Goal: Information Seeking & Learning: Learn about a topic

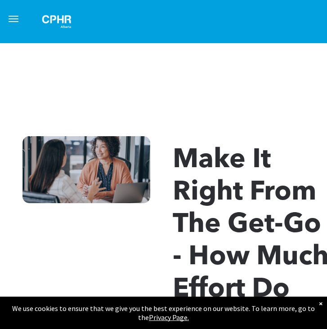
click at [9, 18] on span "menu" at bounding box center [14, 18] width 10 height 1
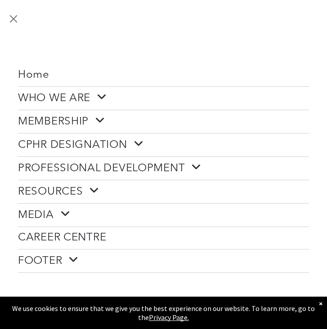
click at [98, 95] on span at bounding box center [98, 97] width 17 height 12
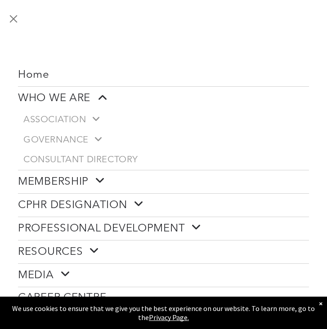
click at [96, 182] on span at bounding box center [97, 181] width 17 height 12
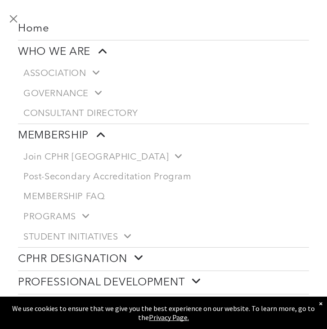
scroll to position [46, 0]
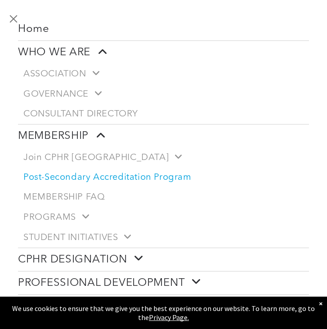
click at [85, 176] on span "Post-Secondary Accreditation Program" at bounding box center [107, 177] width 168 height 11
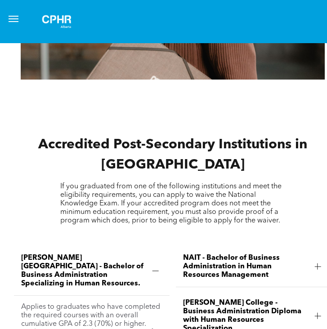
scroll to position [1427, 0]
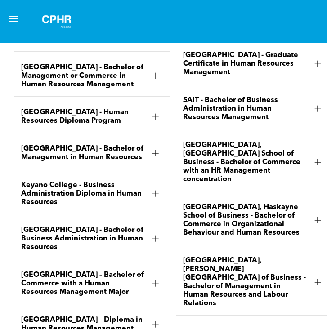
click at [11, 14] on button "menu" at bounding box center [14, 19] width 18 height 18
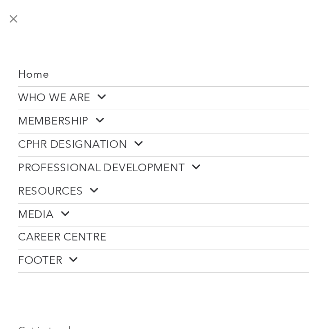
click at [41, 91] on span "WHO WE ARE" at bounding box center [62, 98] width 89 height 14
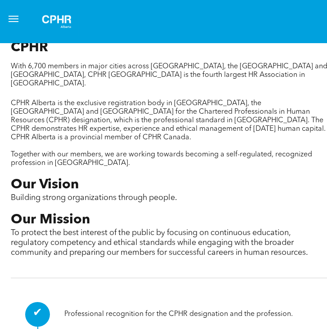
scroll to position [0, 3]
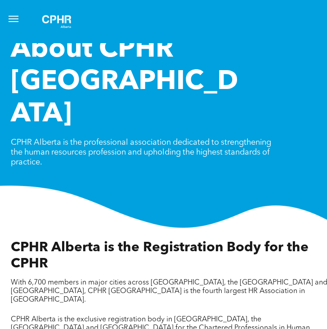
click at [9, 17] on button "menu" at bounding box center [14, 19] width 18 height 18
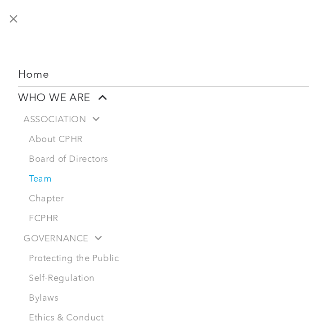
click at [55, 178] on link "Team" at bounding box center [166, 180] width 286 height 20
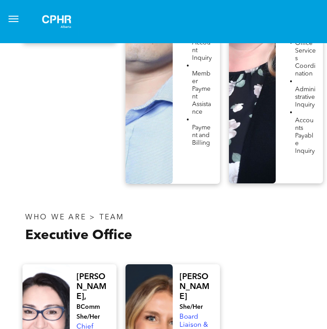
scroll to position [2236, 0]
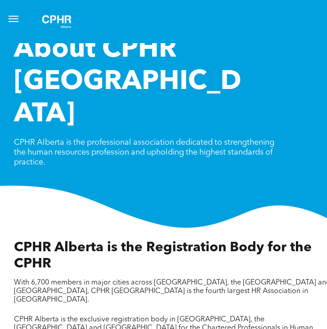
scroll to position [0, 3]
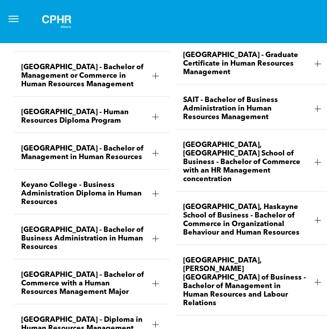
scroll to position [1484, 0]
